Goal: Task Accomplishment & Management: Manage account settings

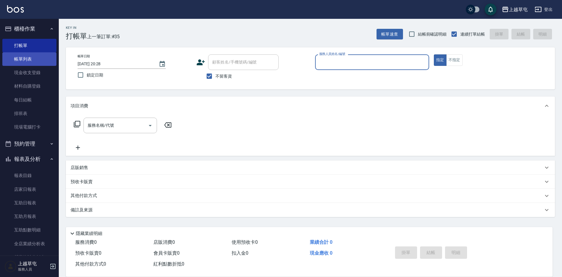
click at [21, 57] on link "帳單列表" at bounding box center [29, 59] width 54 height 14
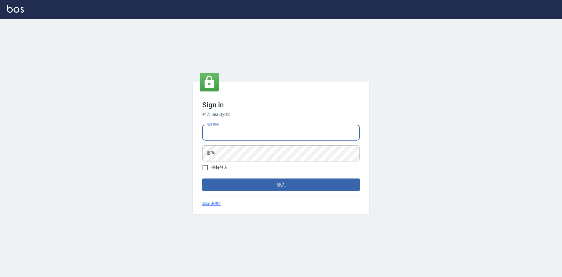
click at [272, 126] on input "電話號碼" at bounding box center [280, 133] width 157 height 16
type input "2"
type input "2380118"
click at [202, 178] on button "登入" at bounding box center [280, 184] width 157 height 12
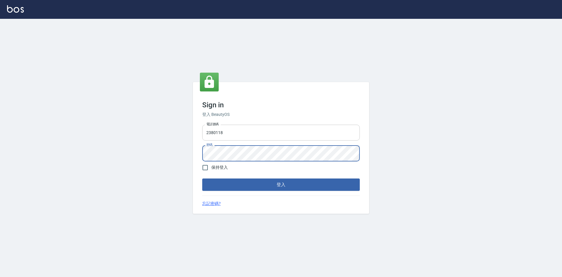
click at [202, 178] on button "登入" at bounding box center [280, 184] width 157 height 12
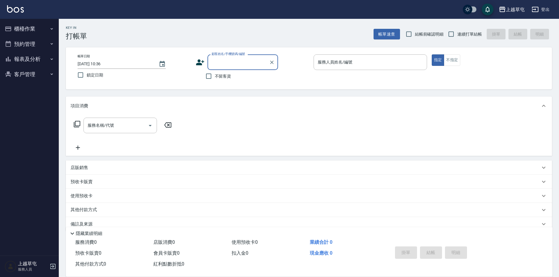
click at [24, 32] on button "櫃檯作業" at bounding box center [29, 28] width 54 height 15
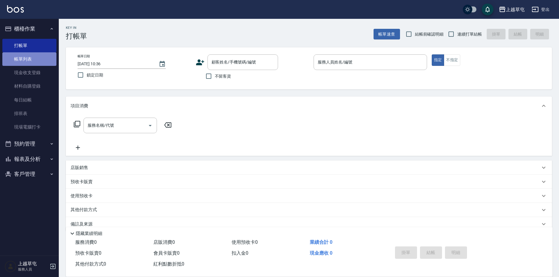
click at [29, 60] on link "帳單列表" at bounding box center [29, 59] width 54 height 14
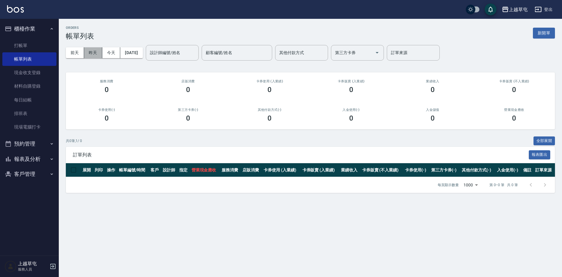
click at [94, 52] on button "昨天" at bounding box center [93, 52] width 18 height 11
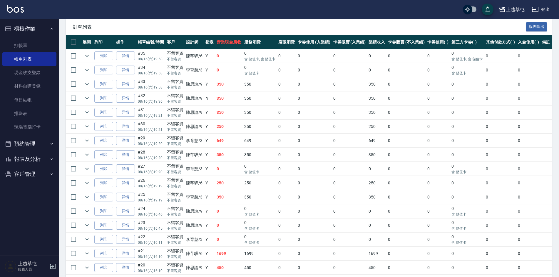
scroll to position [127, 0]
